Goal: Information Seeking & Learning: Check status

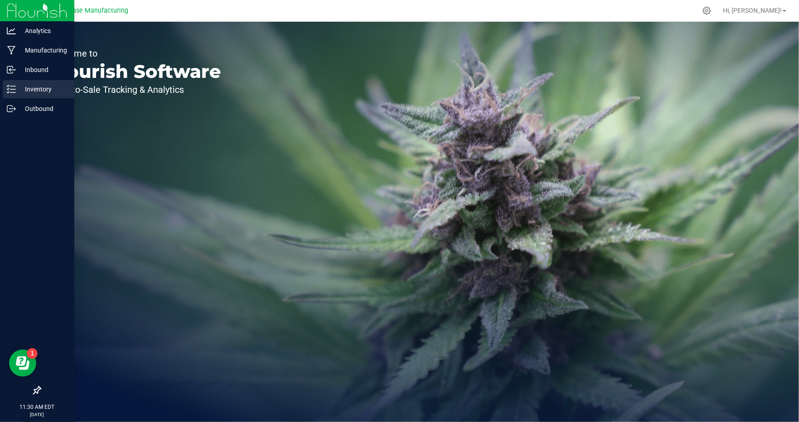
click at [17, 89] on p "Inventory" at bounding box center [43, 89] width 54 height 11
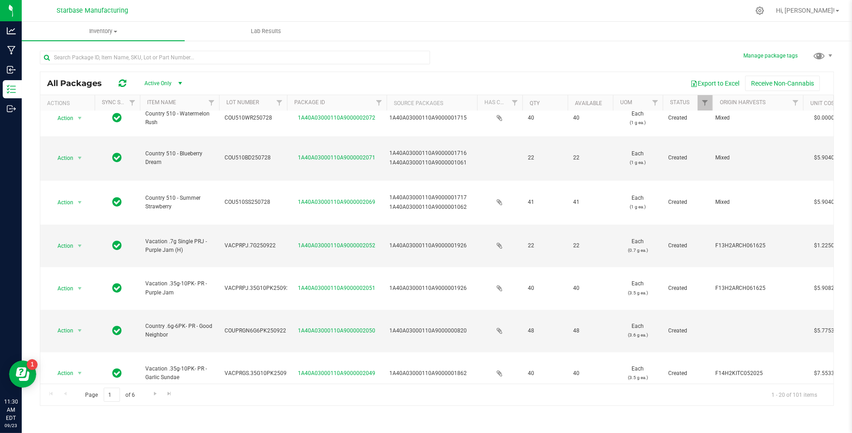
scroll to position [298, 0]
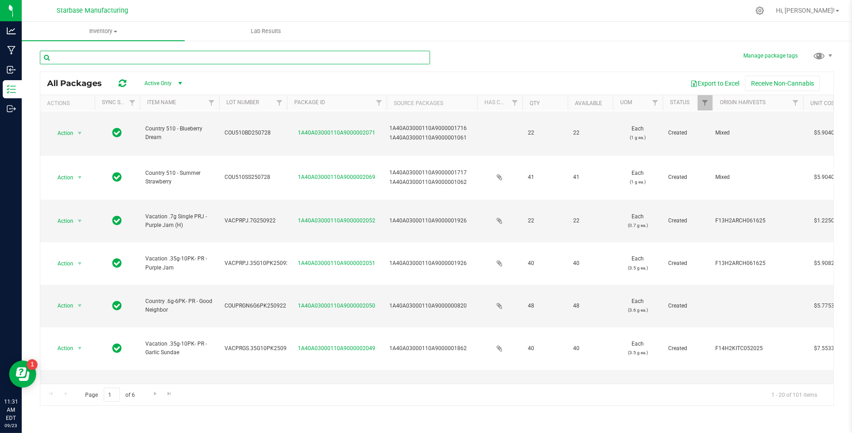
click at [246, 61] on input "text" at bounding box center [235, 58] width 390 height 14
type input "bulk flower"
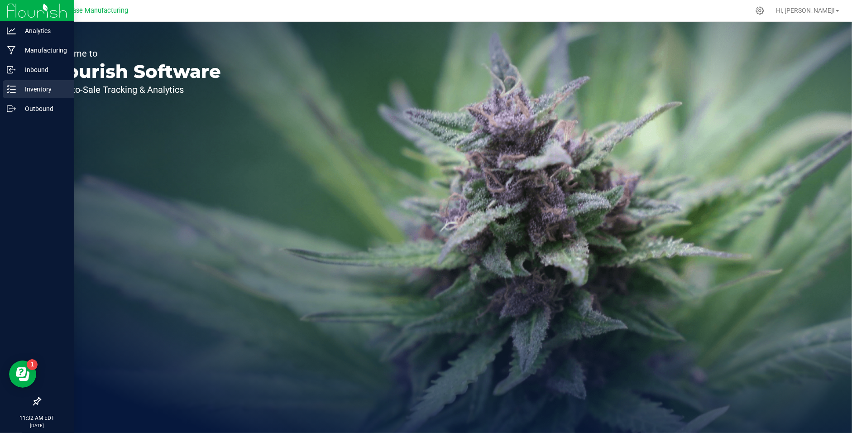
click at [32, 89] on p "Inventory" at bounding box center [43, 89] width 54 height 11
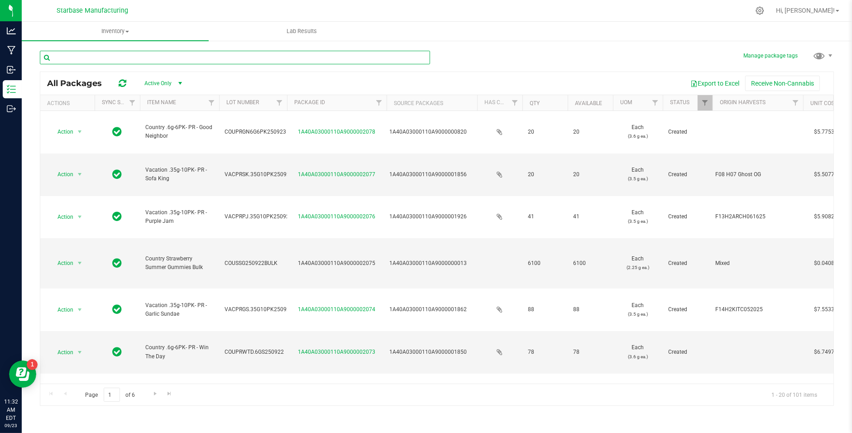
click at [206, 62] on input "text" at bounding box center [235, 58] width 390 height 14
type input "bulk flower"
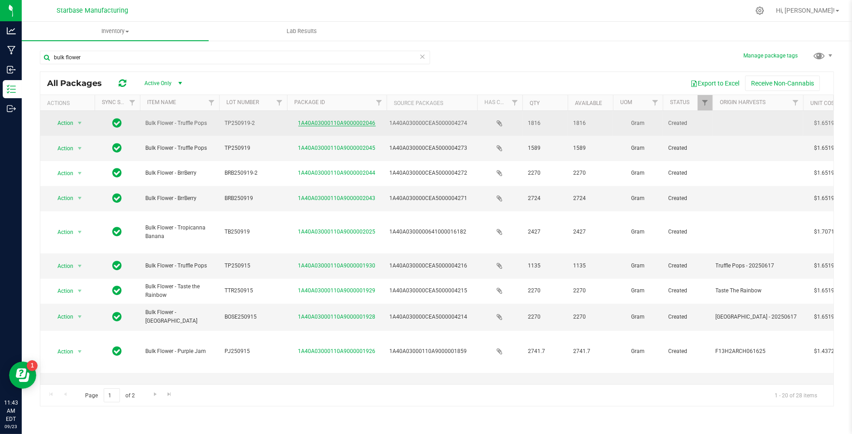
click at [346, 120] on link "1A40A03000110A9000002046" at bounding box center [336, 123] width 77 height 6
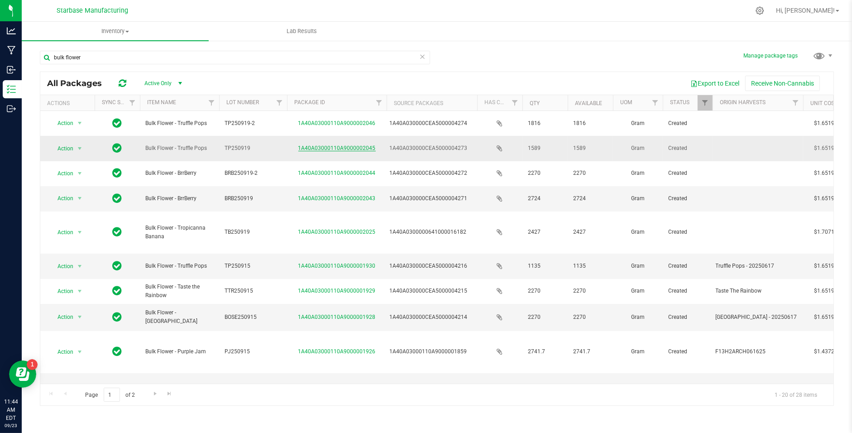
click at [321, 147] on link "1A40A03000110A9000002045" at bounding box center [336, 148] width 77 height 6
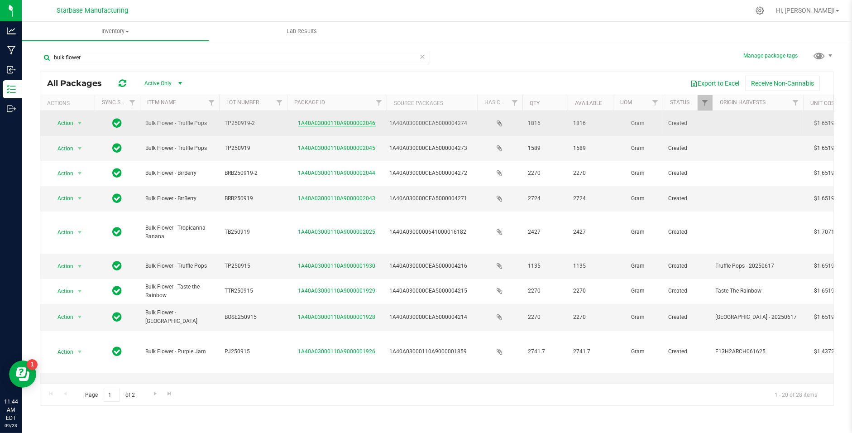
click at [325, 123] on link "1A40A03000110A9000002046" at bounding box center [336, 123] width 77 height 6
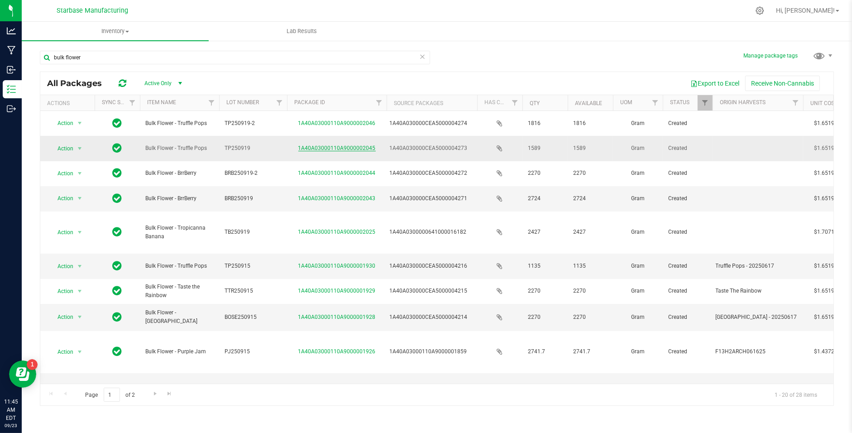
click at [325, 145] on link "1A40A03000110A9000002045" at bounding box center [336, 148] width 77 height 6
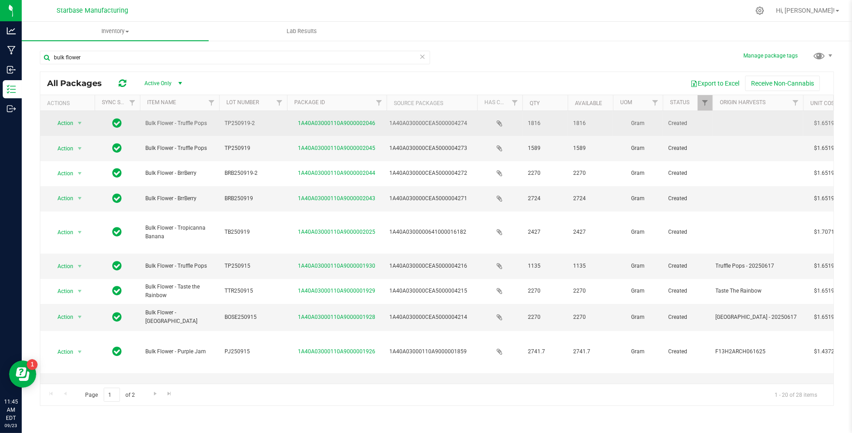
click at [310, 118] on td "1A40A03000110A9000002046" at bounding box center [337, 123] width 100 height 25
click at [312, 122] on link "1A40A03000110A9000002046" at bounding box center [336, 123] width 77 height 6
